Goal: Task Accomplishment & Management: Use online tool/utility

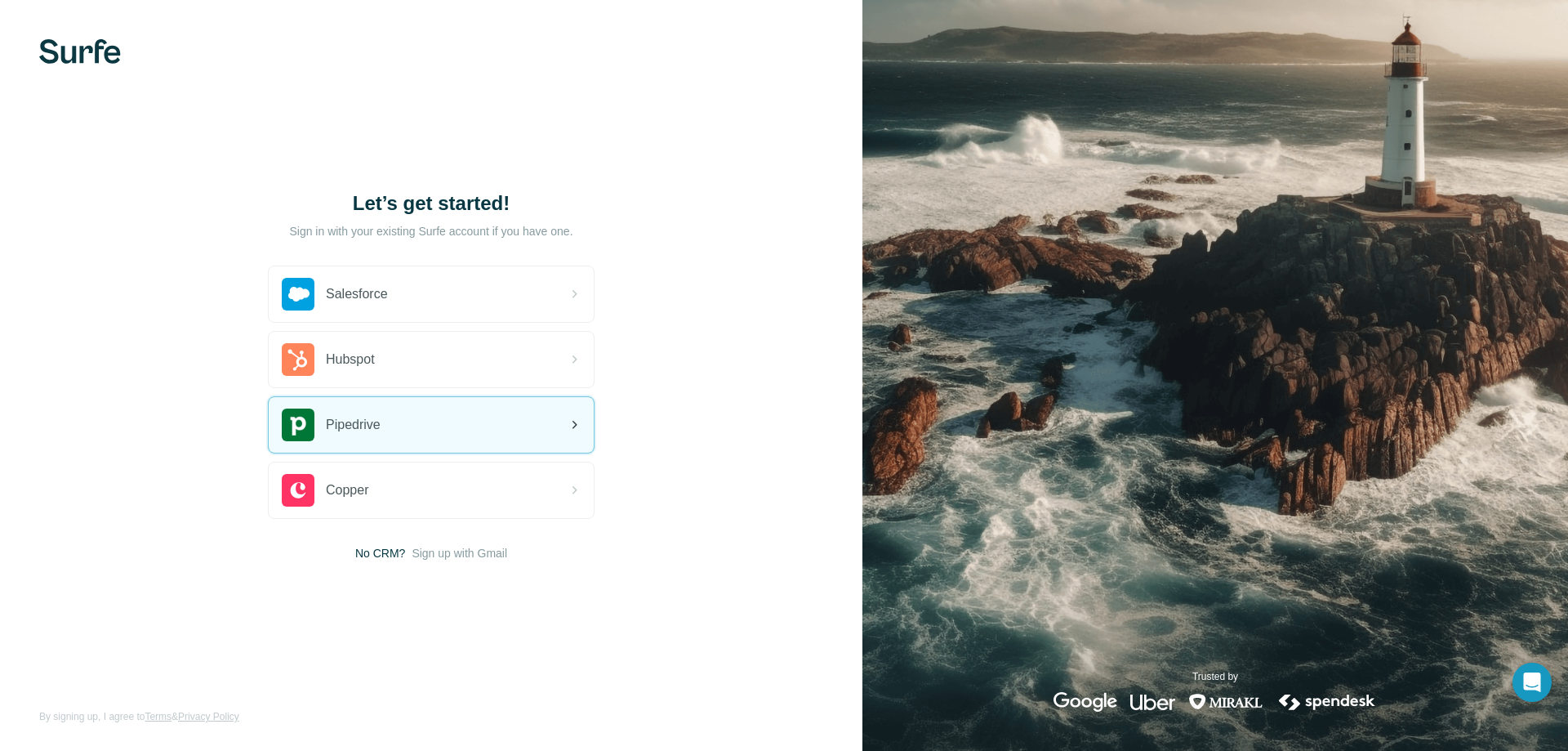
click at [443, 429] on div "Pipedrive" at bounding box center [431, 424] width 325 height 55
